Goal: Task Accomplishment & Management: Manage account settings

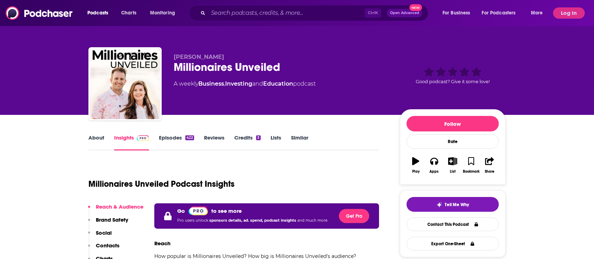
click at [405, 14] on span "Open Advanced" at bounding box center [404, 13] width 29 height 4
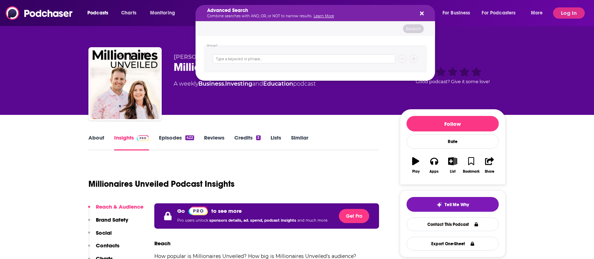
click at [420, 15] on icon "Search podcasts, credits, & more..." at bounding box center [422, 14] width 4 height 6
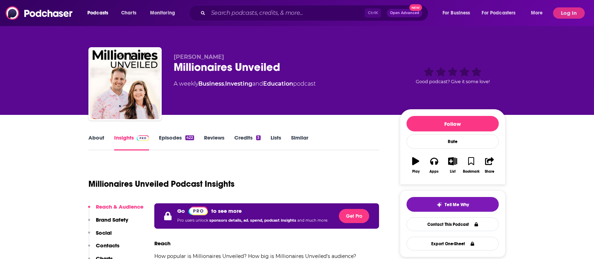
click at [413, 13] on span "Open Advanced" at bounding box center [404, 13] width 29 height 4
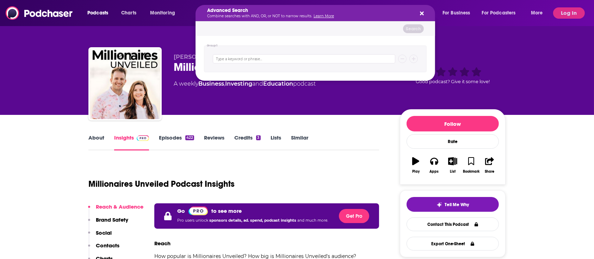
click at [420, 12] on icon "Search podcasts, credits, & more..." at bounding box center [422, 14] width 4 height 4
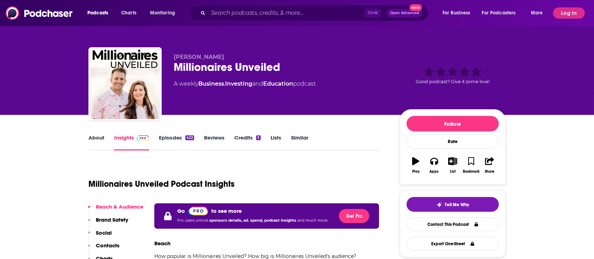
click at [372, 11] on span "Ctrl K" at bounding box center [372, 12] width 17 height 9
drag, startPoint x: 579, startPoint y: 11, endPoint x: 572, endPoint y: 17, distance: 9.3
click at [579, 12] on button "Log In" at bounding box center [569, 12] width 32 height 11
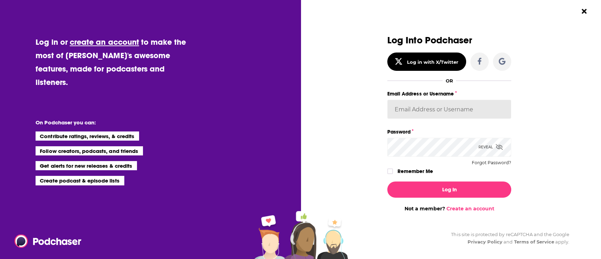
type input "Spiral5-G1"
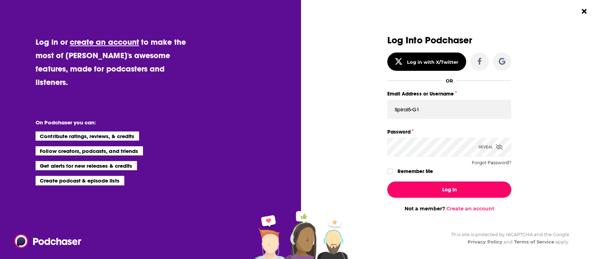
click at [396, 191] on button "Log In" at bounding box center [449, 189] width 124 height 16
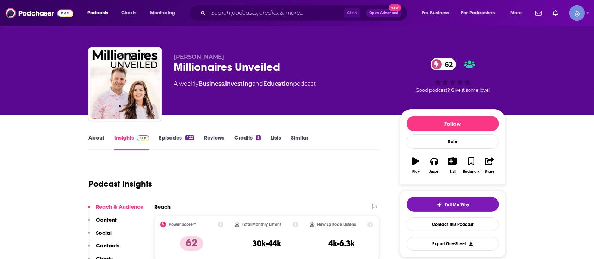
click at [395, 12] on span "Open Advanced" at bounding box center [383, 13] width 29 height 4
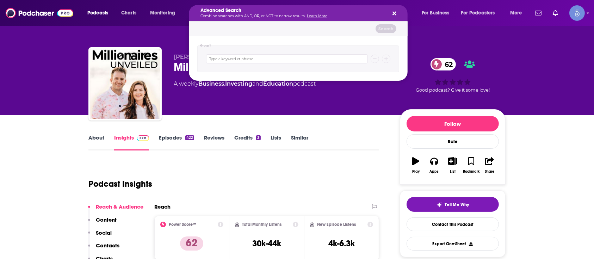
click at [394, 12] on icon "Search podcasts, credits, & more..." at bounding box center [394, 14] width 4 height 4
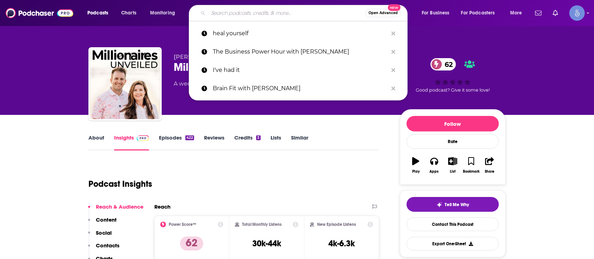
drag, startPoint x: 243, startPoint y: 15, endPoint x: 252, endPoint y: 15, distance: 9.5
click at [243, 15] on input "Search podcasts, credits, & more..." at bounding box center [286, 12] width 157 height 11
click at [381, 11] on span "Open Advanced" at bounding box center [382, 13] width 29 height 4
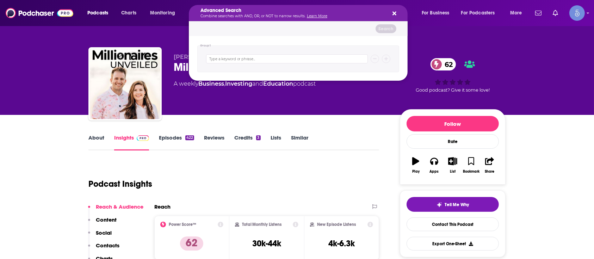
click at [394, 15] on icon "Search podcasts, credits, & more..." at bounding box center [394, 14] width 4 height 6
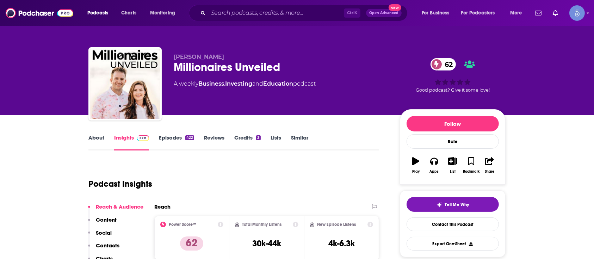
click at [55, 21] on div "Podcasts Charts Monitoring Ctrl K Open Advanced New For Business For Podcasters…" at bounding box center [297, 13] width 594 height 26
click at [52, 15] on img at bounding box center [40, 12] width 68 height 13
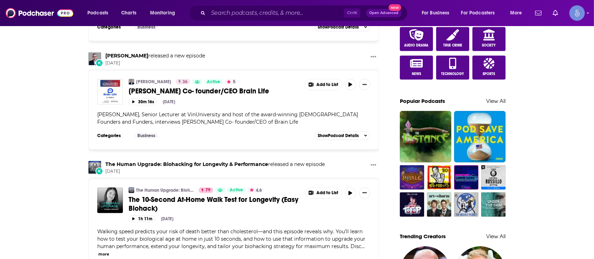
scroll to position [580, 0]
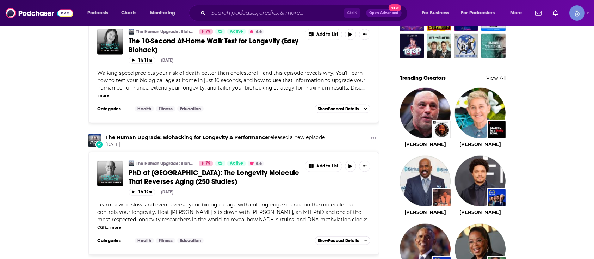
click at [585, 144] on div "My Feed Popular Feed Your personalized Feed is curated based on the Podcasts, C…" at bounding box center [297, 163] width 594 height 1437
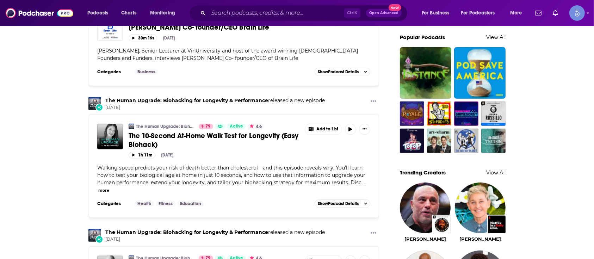
scroll to position [490, 0]
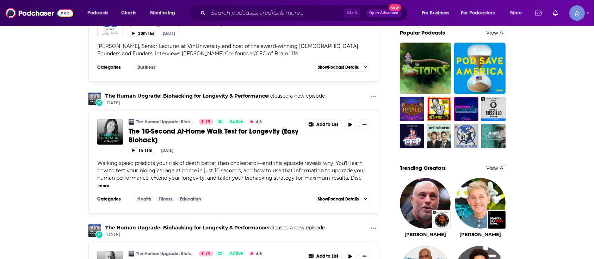
click at [592, 92] on div "My Feed Popular Feed Your personalized Feed is curated based on the Podcasts, C…" at bounding box center [297, 253] width 594 height 1437
